Goal: Check status: Check status

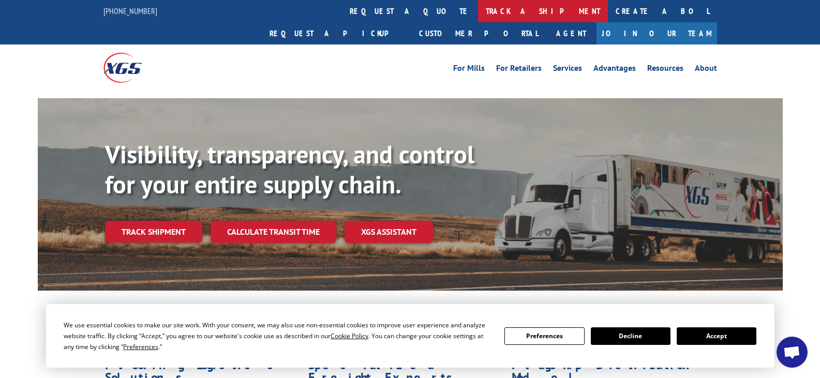
click at [478, 0] on link "track a shipment" at bounding box center [543, 11] width 130 height 22
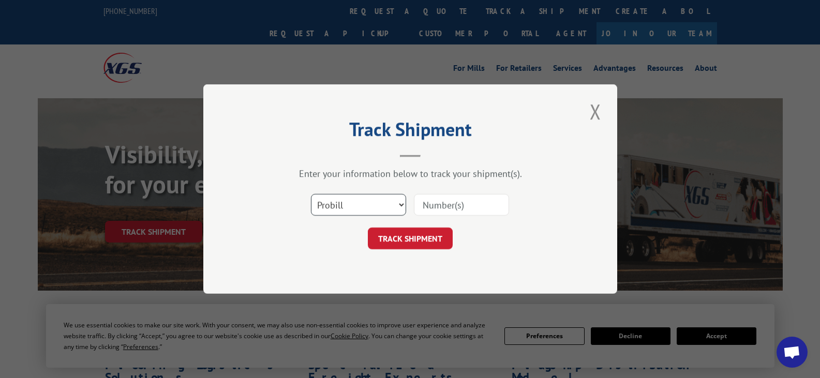
click at [354, 205] on select "Select category... Probill BOL PO" at bounding box center [358, 205] width 95 height 22
select select "bol"
click at [311, 194] on select "Select category... Probill BOL PO" at bounding box center [358, 205] width 95 height 22
click at [449, 210] on input at bounding box center [461, 205] width 95 height 22
paste input "54388116"
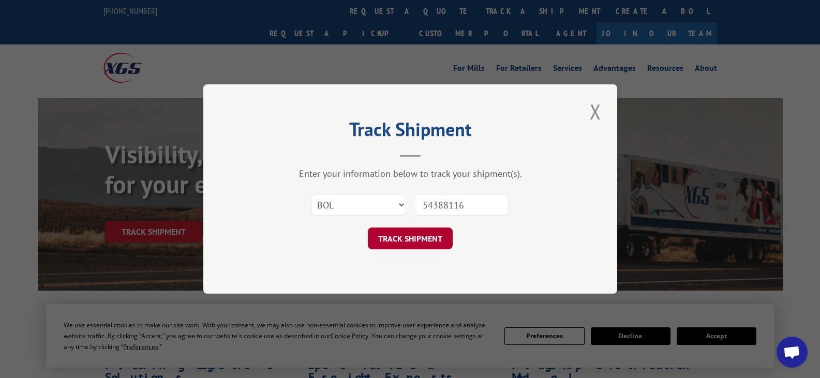
type input "54388116"
click at [421, 245] on button "TRACK SHIPMENT" at bounding box center [410, 239] width 85 height 22
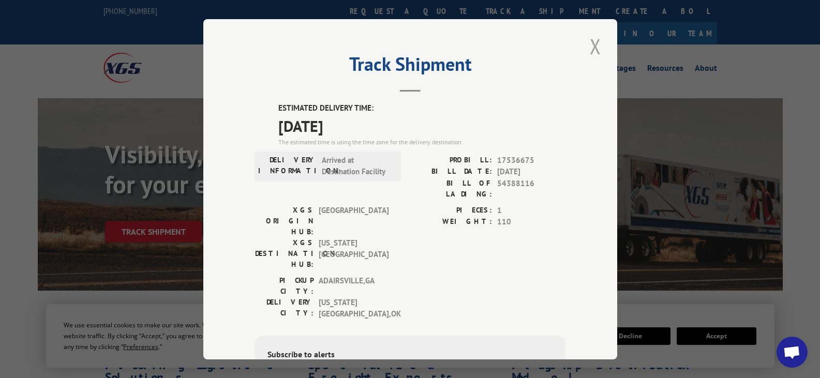
click at [589, 44] on button "Close modal" at bounding box center [596, 46] width 18 height 28
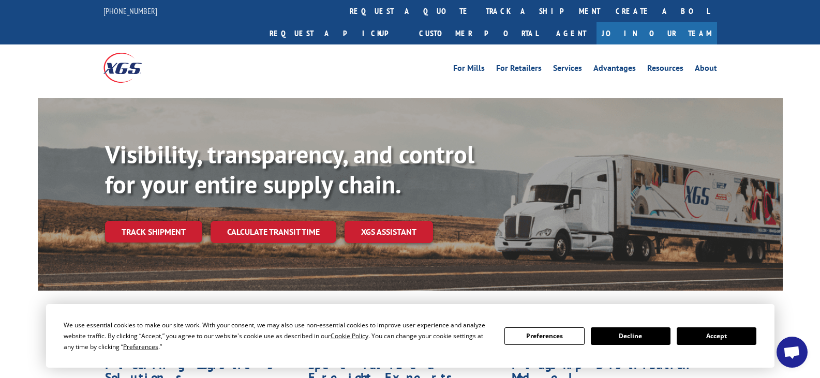
drag, startPoint x: 123, startPoint y: 9, endPoint x: 167, endPoint y: 21, distance: 45.6
click at [167, 21] on div "[PHONE_NUMBER] request a quote track a shipment Create a BOL Request a pickup C…" at bounding box center [410, 22] width 614 height 44
